Goal: Task Accomplishment & Management: Use online tool/utility

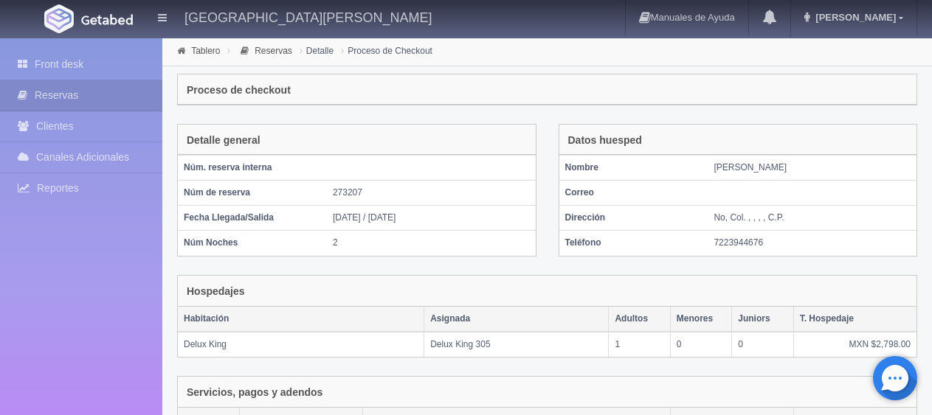
scroll to position [249, 0]
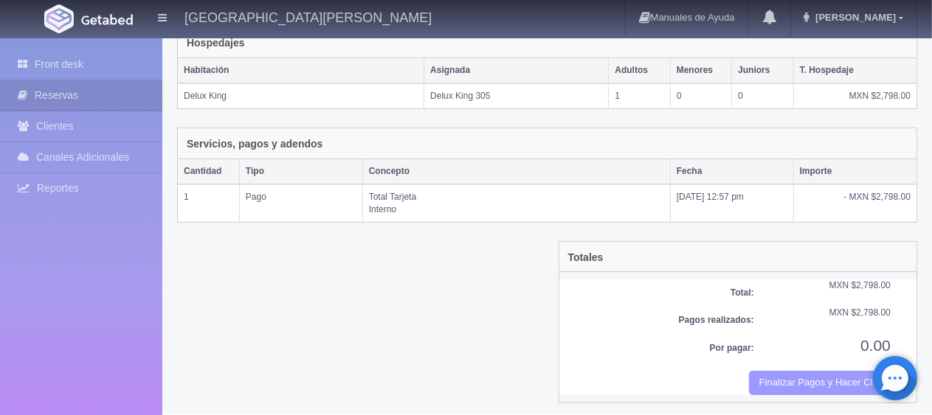
click at [794, 382] on button "Finalizar Pagos y Hacer Checkout" at bounding box center [820, 383] width 142 height 24
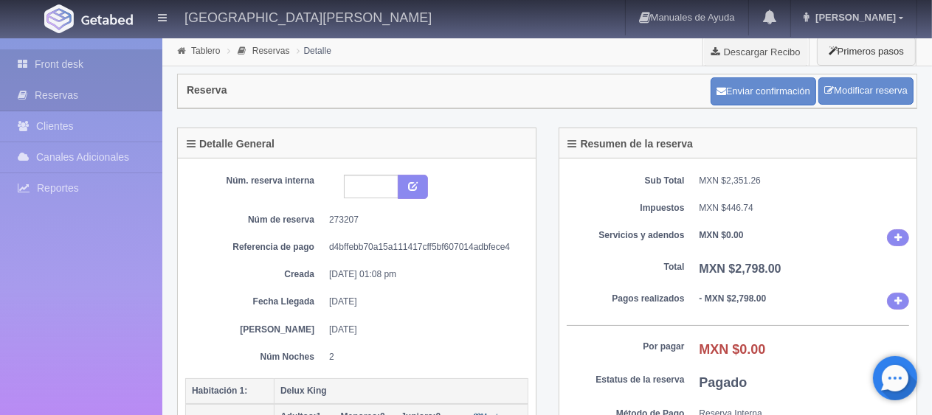
click at [53, 60] on link "Front desk" at bounding box center [81, 64] width 162 height 30
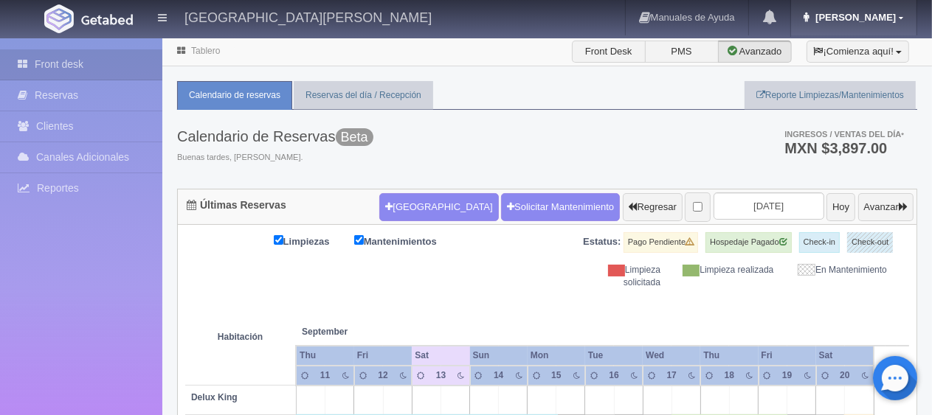
click at [887, 19] on span "Jessica" at bounding box center [854, 17] width 84 height 11
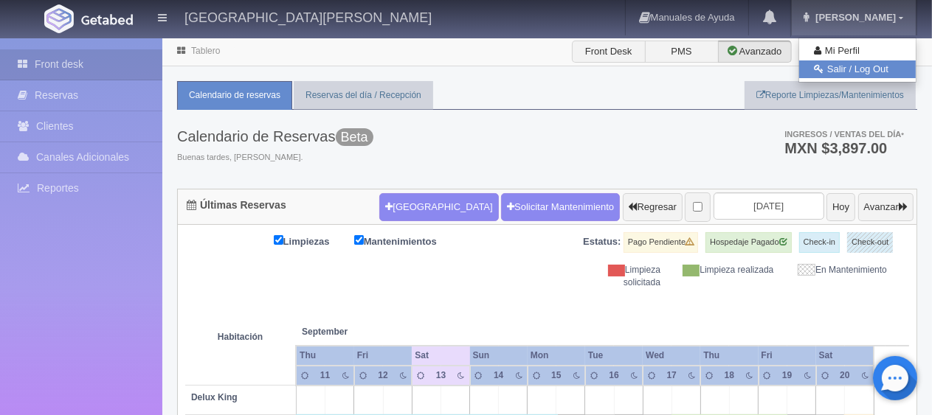
click at [857, 72] on link "Salir / Log Out" at bounding box center [857, 70] width 117 height 18
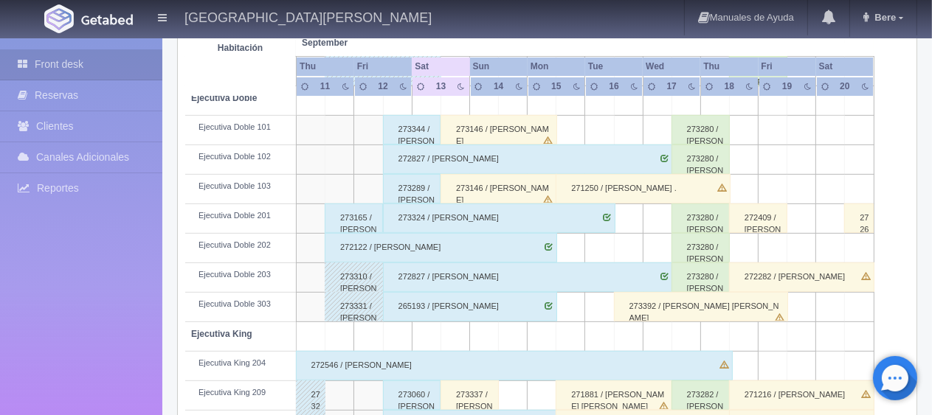
scroll to position [491, 0]
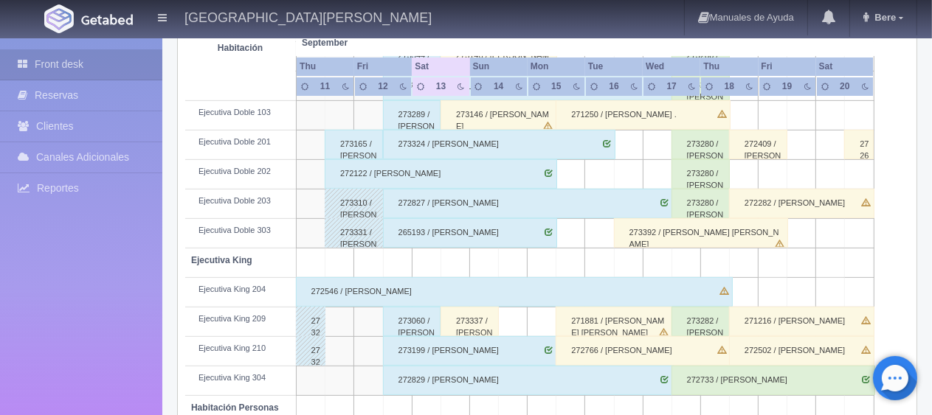
click at [360, 146] on div "273165 / [PERSON_NAME] ." at bounding box center [354, 145] width 58 height 30
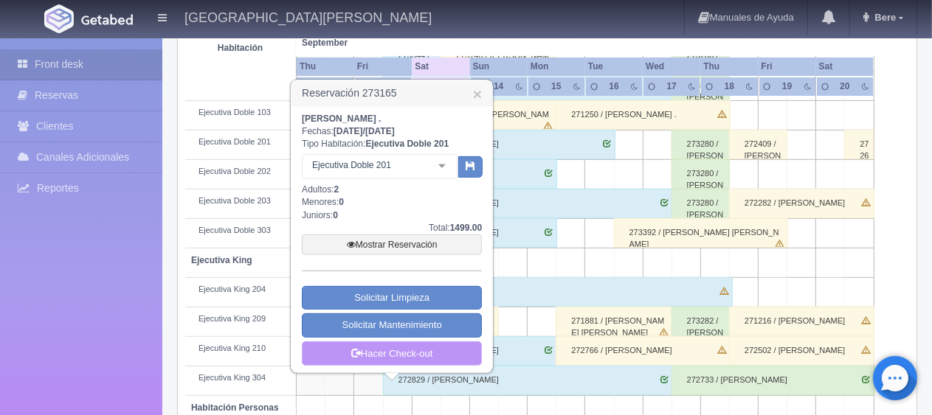
click at [382, 344] on link "Hacer Check-out" at bounding box center [392, 354] width 180 height 25
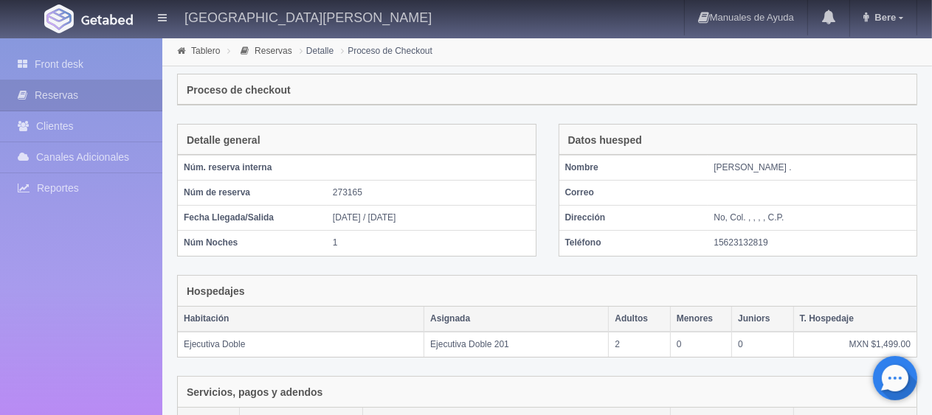
scroll to position [289, 0]
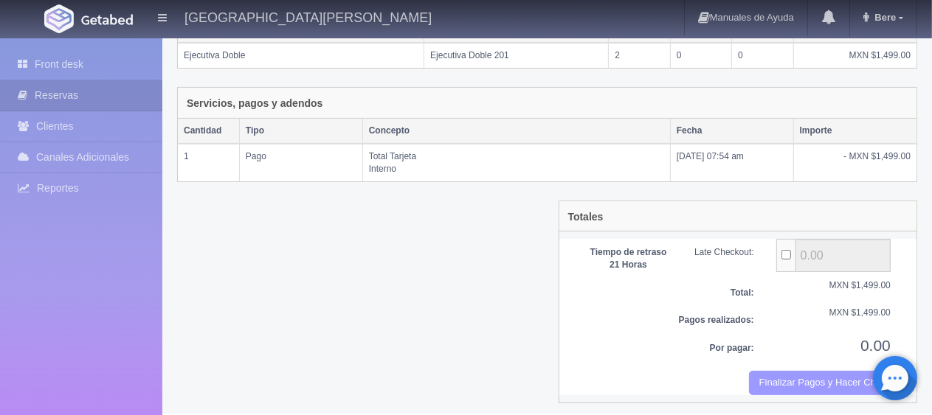
click at [784, 373] on button "Finalizar Pagos y Hacer Checkout" at bounding box center [820, 383] width 142 height 24
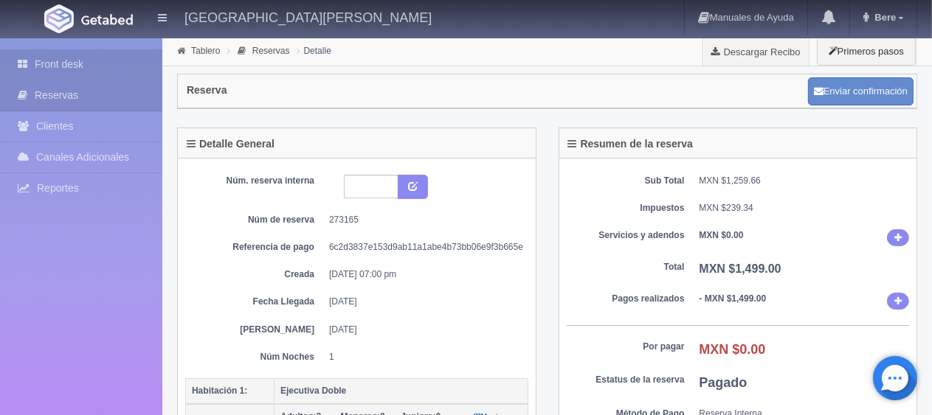
click at [62, 69] on link "Front desk" at bounding box center [81, 64] width 162 height 30
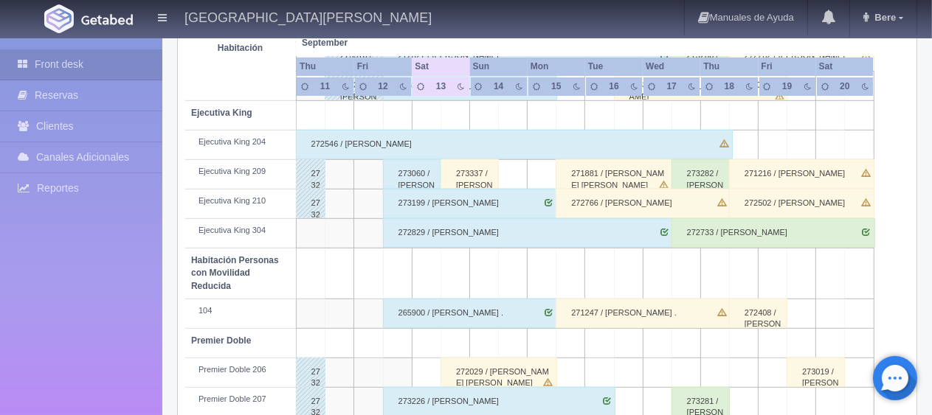
scroll to position [787, 0]
